Goal: Check status: Check status

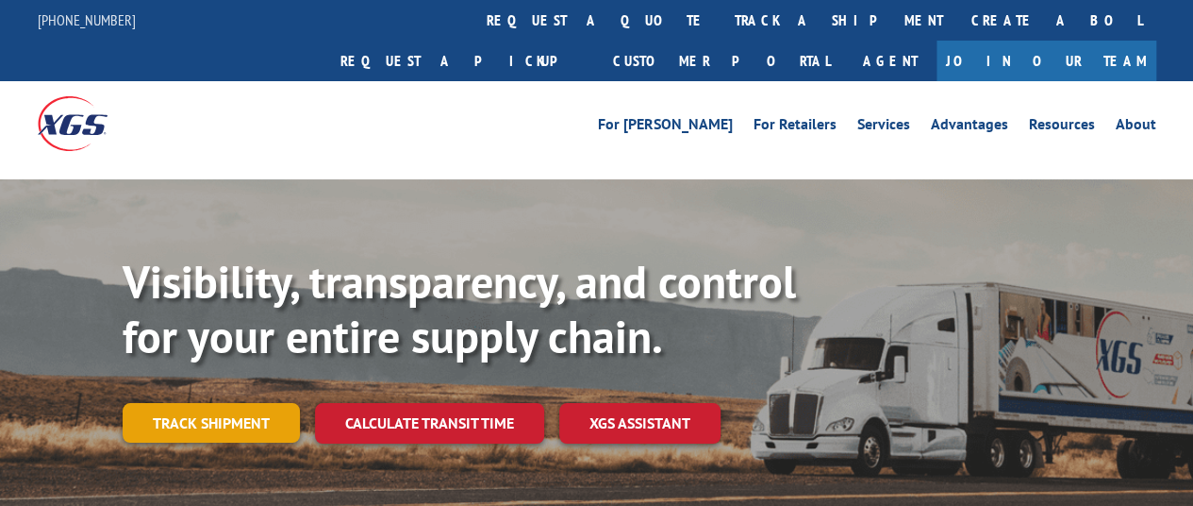
click at [211, 403] on link "Track shipment" at bounding box center [211, 423] width 177 height 40
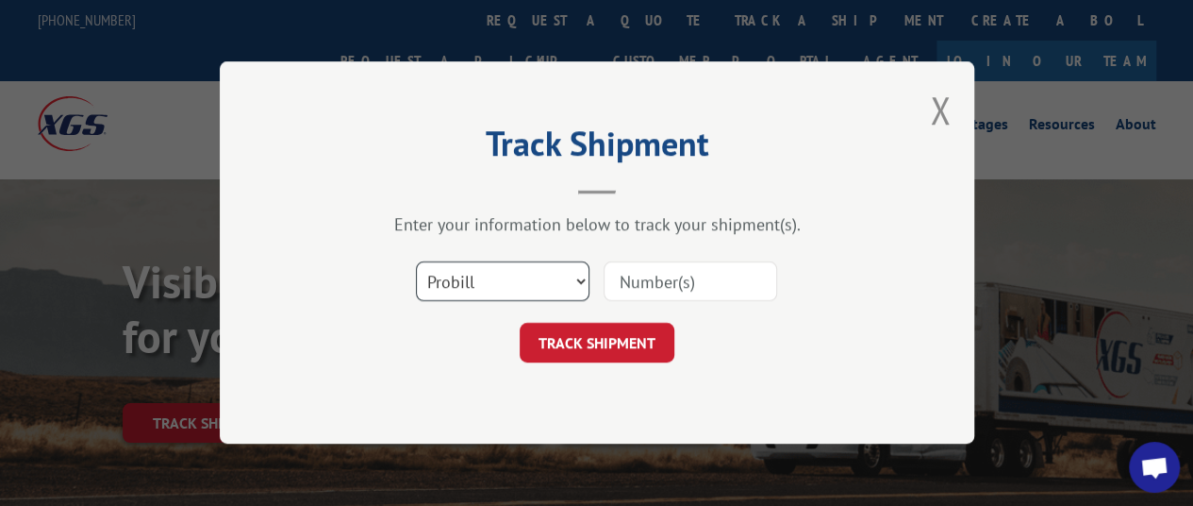
click at [475, 285] on select "Select category... Probill BOL PO" at bounding box center [503, 282] width 174 height 40
select select "bol"
click at [416, 262] on select "Select category... Probill BOL PO" at bounding box center [503, 282] width 174 height 40
click at [686, 282] on input at bounding box center [691, 282] width 174 height 40
paste input "6869555"
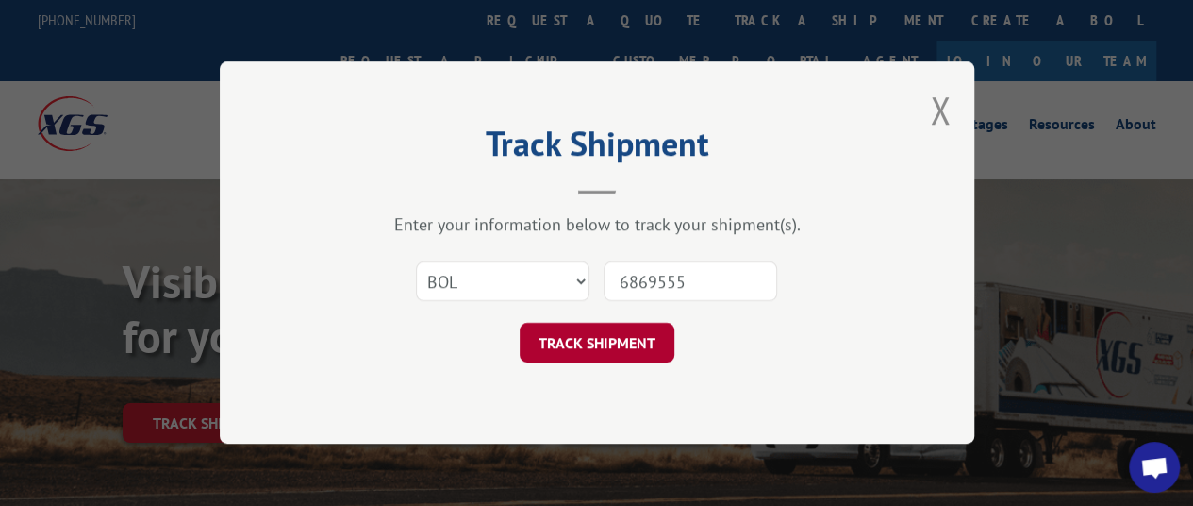
type input "6869555"
click at [587, 338] on button "TRACK SHIPMENT" at bounding box center [597, 344] width 155 height 40
